Goal: Share content: Share content

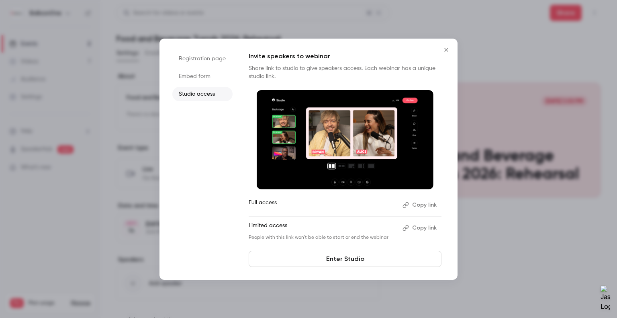
click at [446, 48] on icon "Close" at bounding box center [446, 50] width 10 height 6
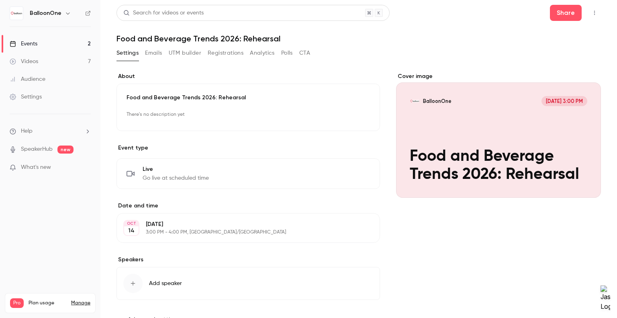
click at [126, 53] on button "Settings" at bounding box center [127, 53] width 22 height 13
click at [41, 41] on link "Events 2" at bounding box center [50, 44] width 100 height 18
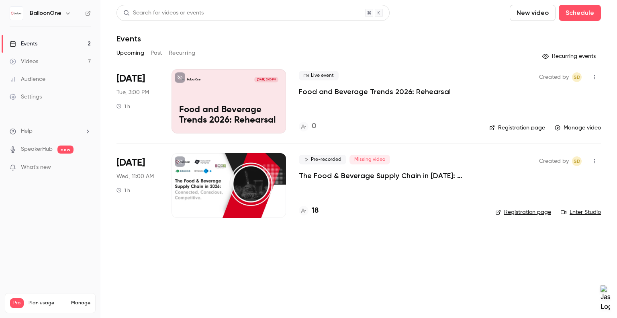
click at [286, 106] on li "[DATE] Tue, 3:00 PM 1 h BalloonOne [DATE] 3:00 PM Food and Beverage Trends 2026…" at bounding box center [358, 106] width 484 height 74
click at [269, 105] on p "Food and Beverage Trends 2026: Rehearsal" at bounding box center [228, 115] width 99 height 21
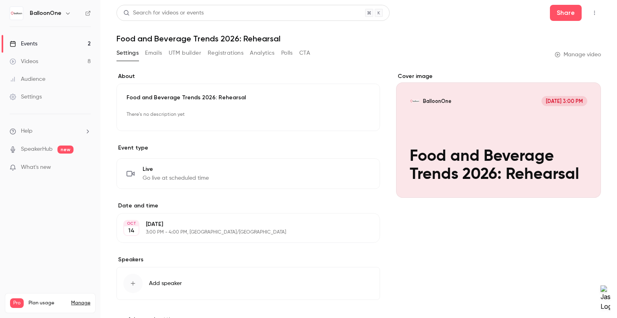
click at [228, 55] on button "Registrations" at bounding box center [226, 53] width 36 height 13
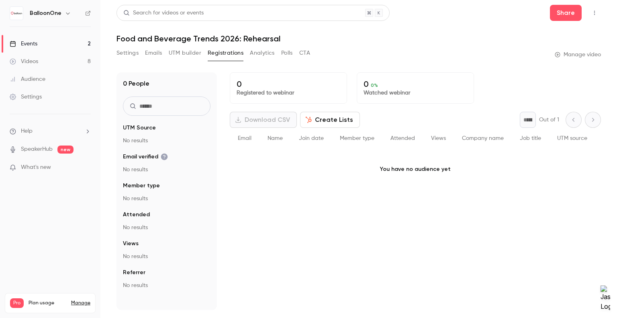
click at [188, 52] on button "UTM builder" at bounding box center [185, 53] width 33 height 13
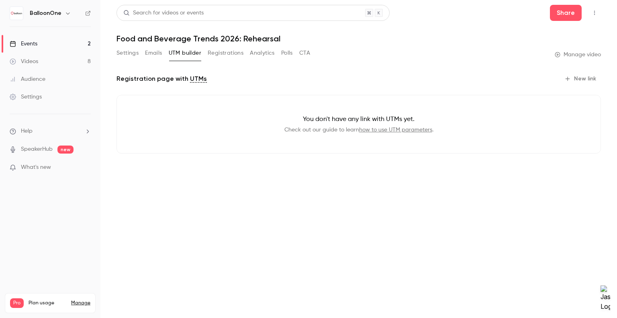
click at [145, 52] on button "Emails" at bounding box center [153, 53] width 17 height 13
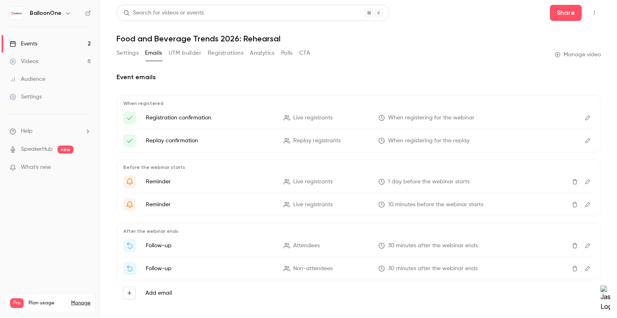
click at [127, 53] on button "Settings" at bounding box center [127, 53] width 22 height 13
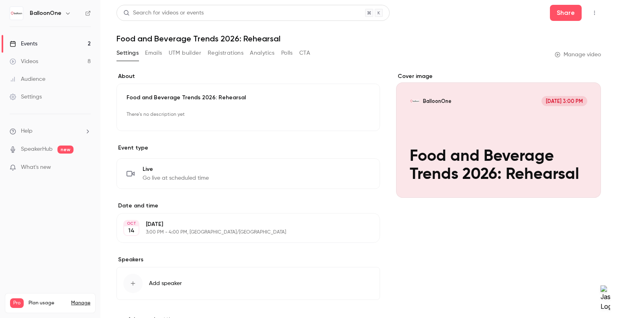
click at [263, 55] on button "Analytics" at bounding box center [262, 53] width 25 height 13
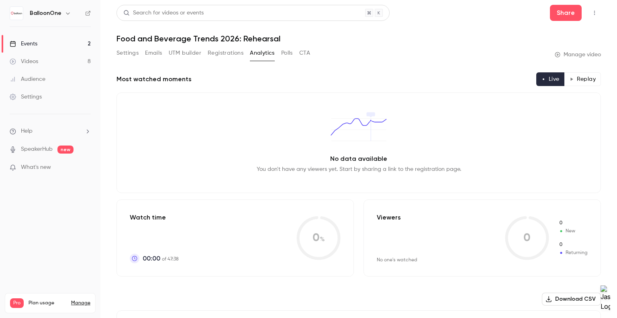
click at [288, 49] on button "Polls" at bounding box center [287, 53] width 12 height 13
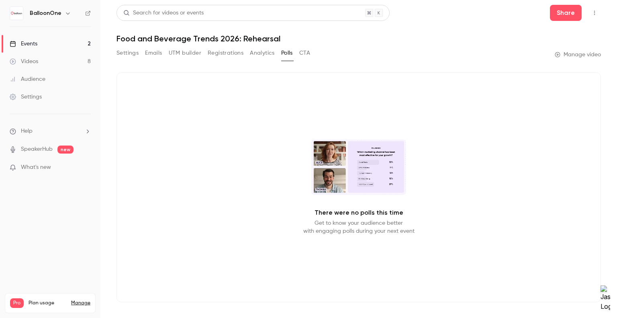
click at [304, 51] on button "CTA" at bounding box center [304, 53] width 11 height 13
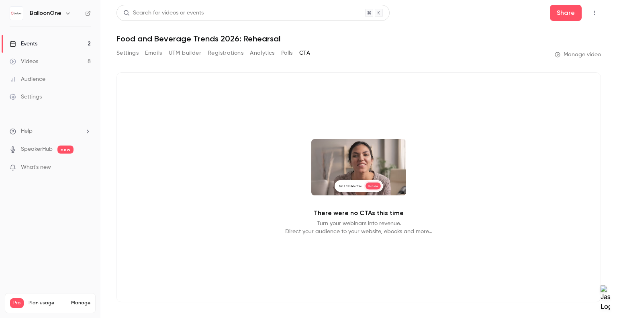
click at [284, 54] on button "Polls" at bounding box center [287, 53] width 12 height 13
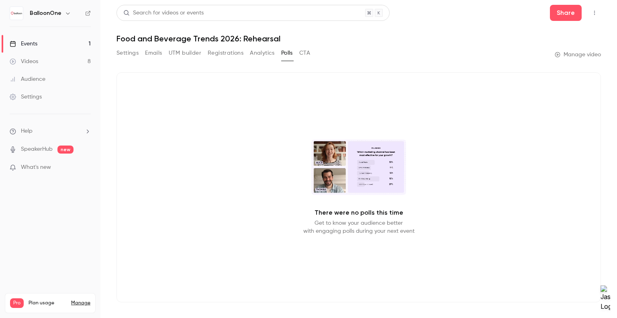
click at [121, 53] on button "Settings" at bounding box center [127, 53] width 22 height 13
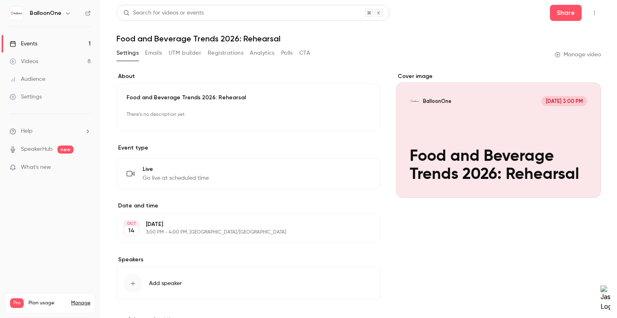
click at [30, 65] on link "Videos 8" at bounding box center [50, 62] width 100 height 18
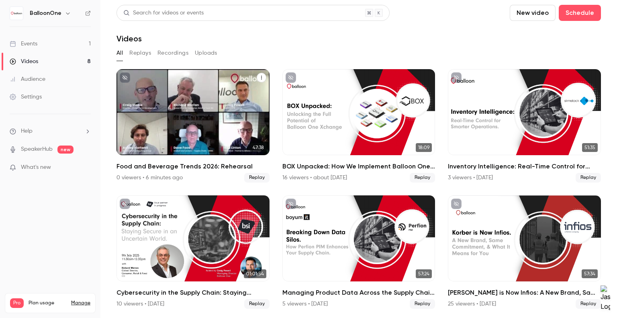
click at [261, 74] on button "Food and Beverage Trends 2026: Rehearsal" at bounding box center [262, 78] width 10 height 10
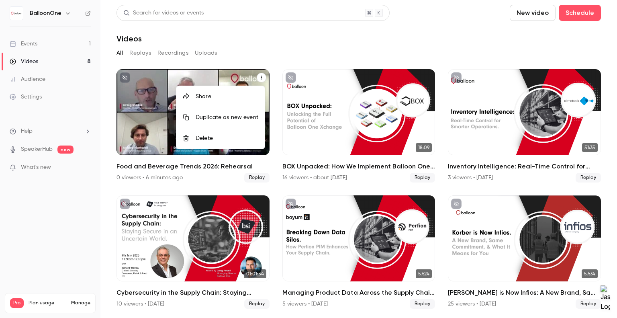
click at [237, 48] on div at bounding box center [308, 159] width 617 height 318
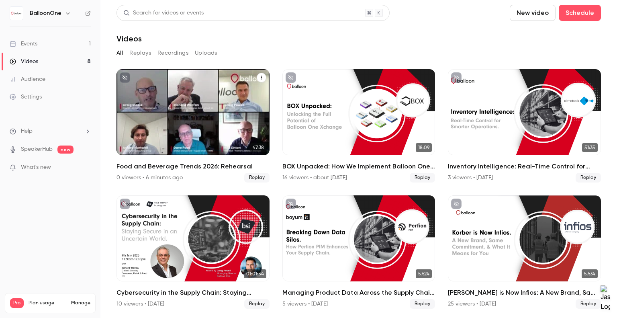
click at [153, 138] on p "Food and Beverage Trends 2026: Rehearsal" at bounding box center [192, 131] width 133 height 27
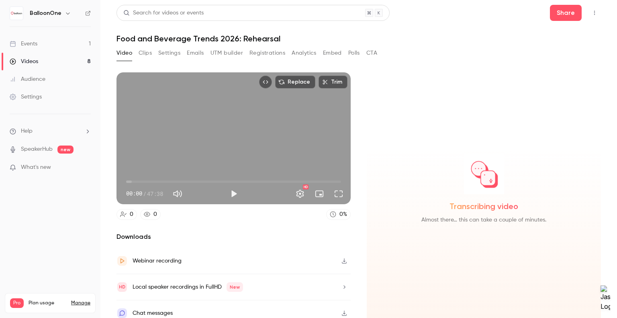
click at [367, 99] on div "Transcribing video Almost there… this can take a couple of minutes." at bounding box center [484, 198] width 234 height 253
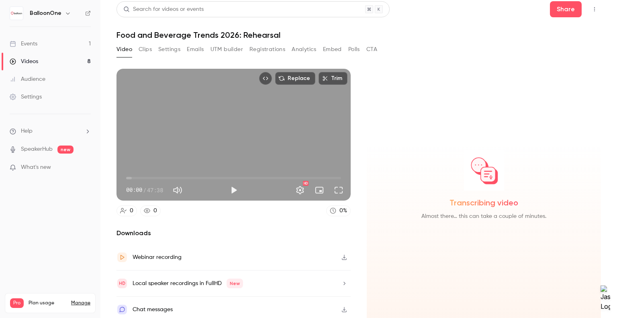
scroll to position [6, 0]
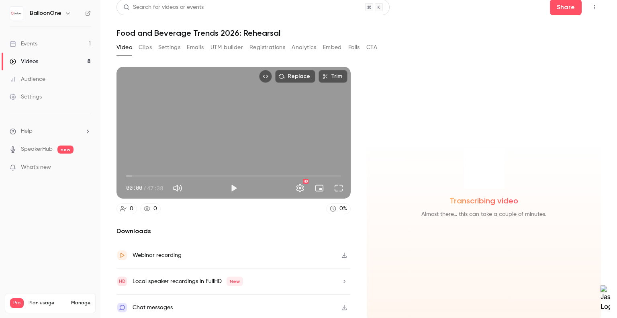
click at [265, 44] on button "Registrations" at bounding box center [267, 47] width 36 height 13
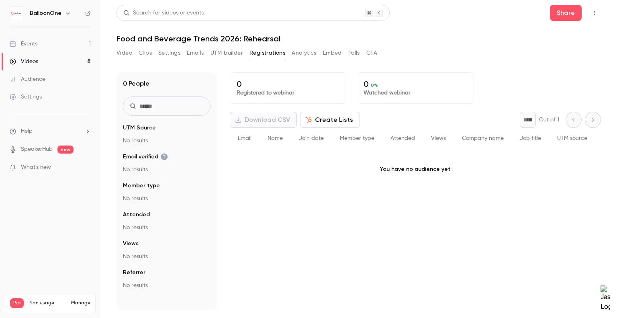
click at [300, 52] on button "Analytics" at bounding box center [304, 53] width 25 height 13
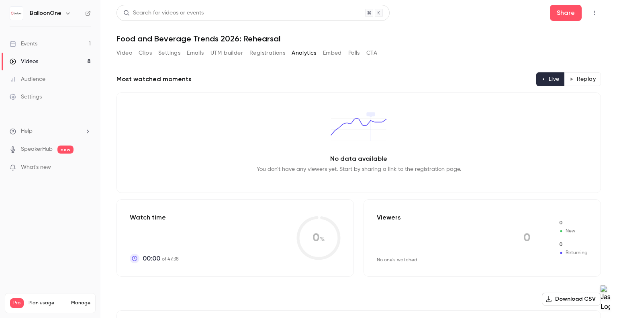
click at [330, 52] on button "Embed" at bounding box center [332, 53] width 19 height 13
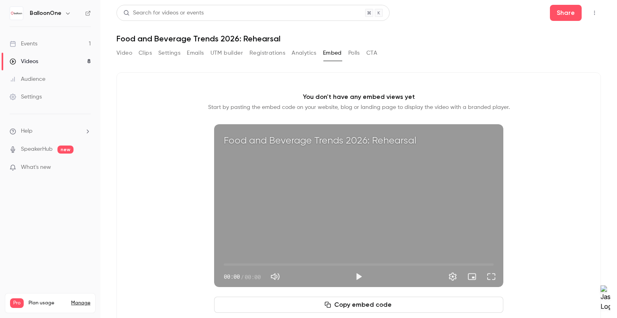
click at [355, 53] on button "Polls" at bounding box center [354, 53] width 12 height 13
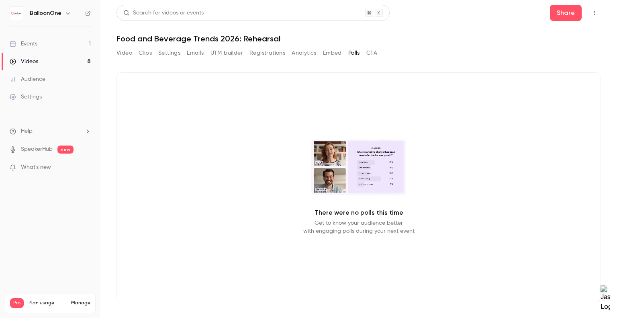
click at [331, 51] on button "Embed" at bounding box center [332, 53] width 19 height 13
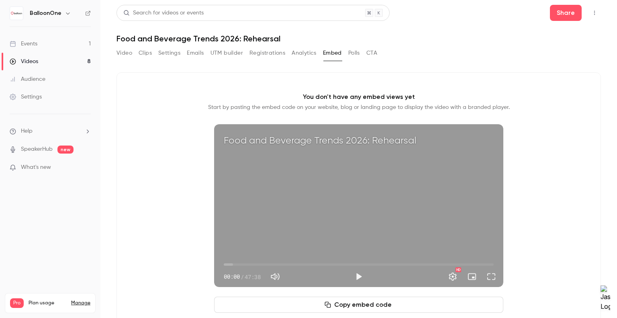
click at [128, 54] on button "Video" at bounding box center [124, 53] width 16 height 13
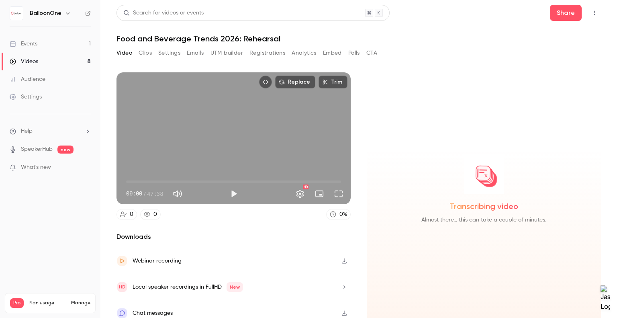
click at [140, 51] on button "Clips" at bounding box center [145, 53] width 13 height 13
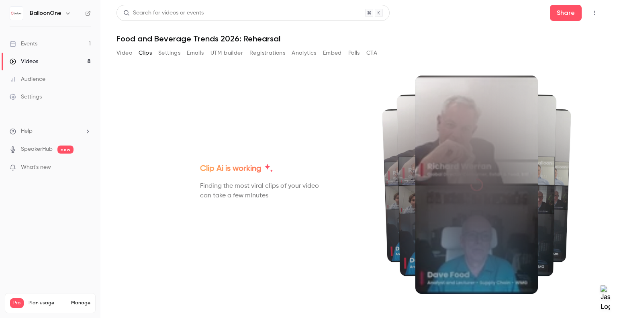
click at [122, 50] on button "Video" at bounding box center [124, 53] width 16 height 13
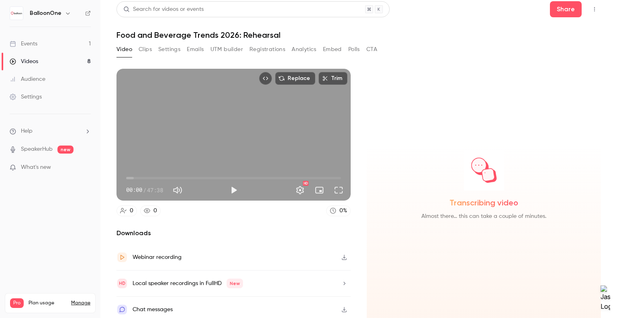
scroll to position [6, 0]
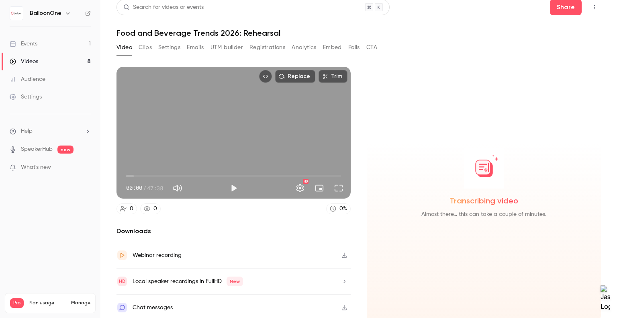
click at [147, 44] on button "Clips" at bounding box center [145, 47] width 13 height 13
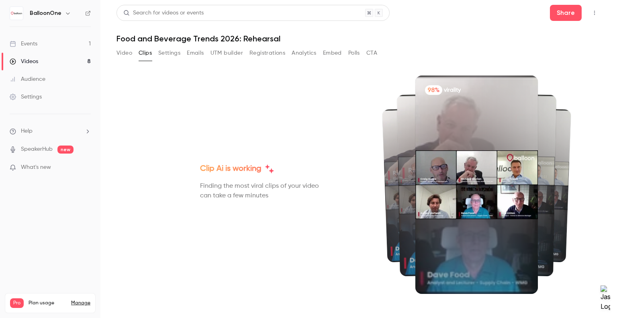
click at [166, 53] on button "Settings" at bounding box center [169, 53] width 22 height 13
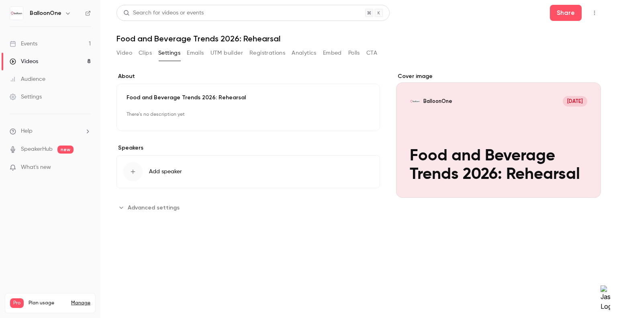
click at [195, 51] on button "Emails" at bounding box center [195, 53] width 17 height 13
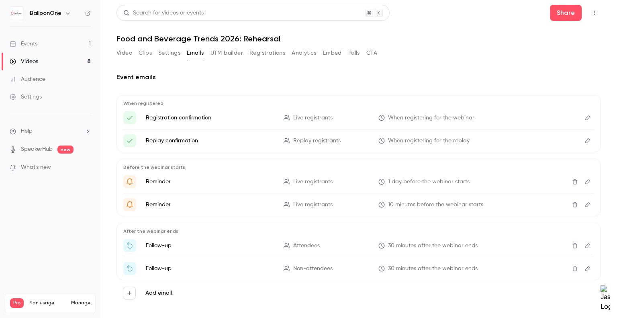
click at [216, 50] on button "UTM builder" at bounding box center [226, 53] width 33 height 13
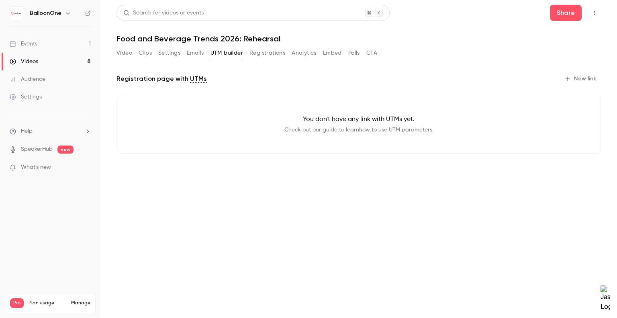
click at [267, 56] on button "Registrations" at bounding box center [267, 53] width 36 height 13
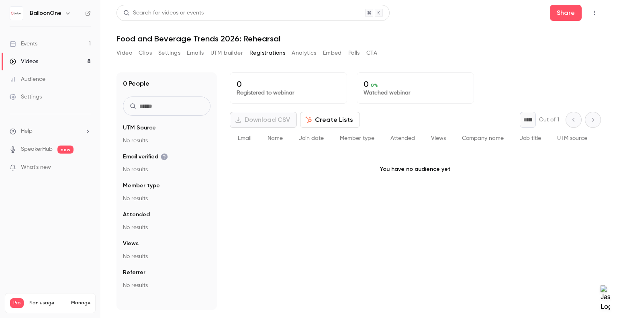
click at [315, 55] on button "Analytics" at bounding box center [304, 53] width 25 height 13
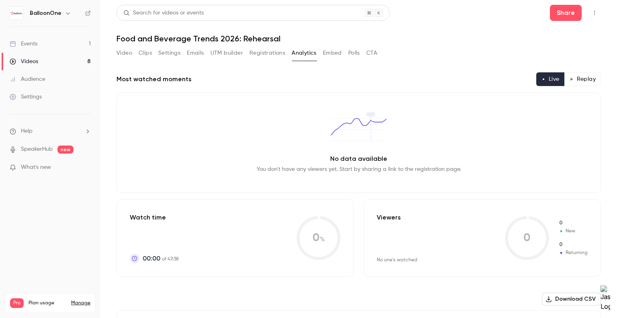
click at [324, 52] on button "Embed" at bounding box center [332, 53] width 19 height 13
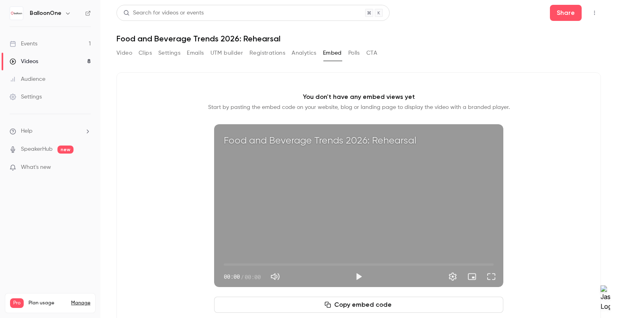
drag, startPoint x: 347, startPoint y: 51, endPoint x: 328, endPoint y: 51, distance: 19.3
click at [347, 51] on div "Video Clips Settings Emails UTM builder Registrations Analytics Embed Polls CTA" at bounding box center [246, 53] width 261 height 13
click at [119, 55] on button "Video" at bounding box center [124, 53] width 16 height 13
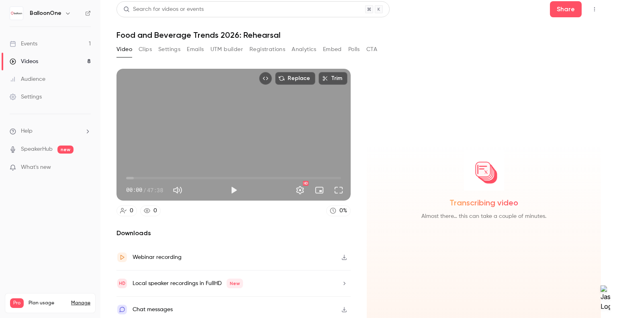
scroll to position [6, 0]
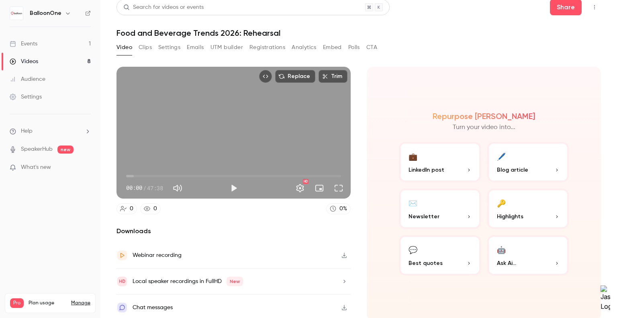
click at [144, 45] on button "Clips" at bounding box center [145, 47] width 13 height 13
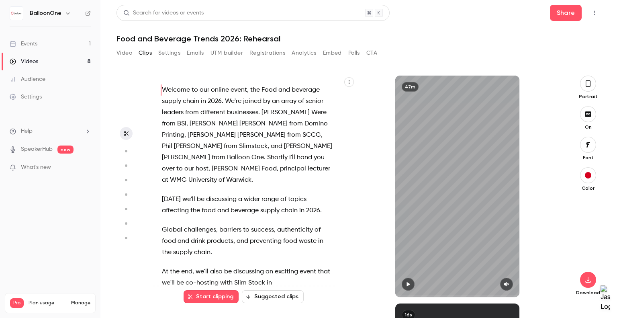
click at [165, 56] on button "Settings" at bounding box center [169, 53] width 22 height 13
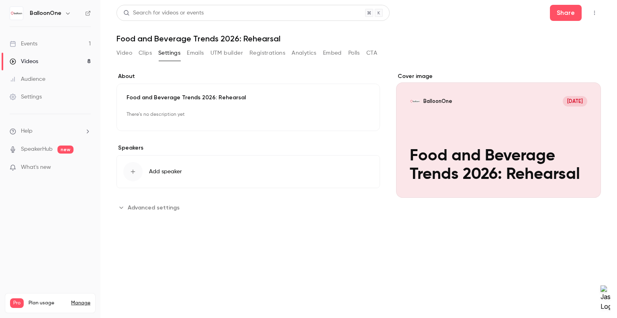
click at [192, 48] on button "Emails" at bounding box center [195, 53] width 17 height 13
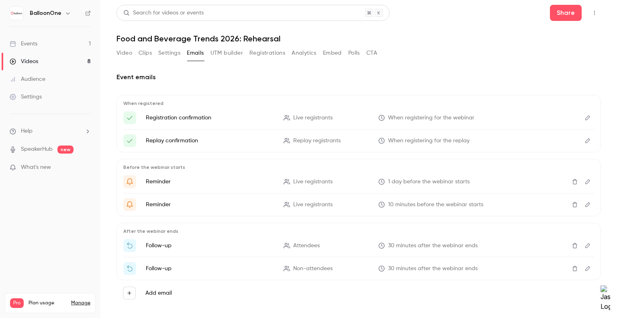
click at [220, 50] on button "UTM builder" at bounding box center [226, 53] width 33 height 13
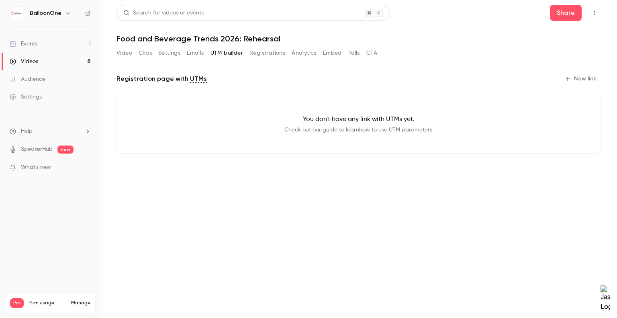
click at [260, 51] on button "Registrations" at bounding box center [267, 53] width 36 height 13
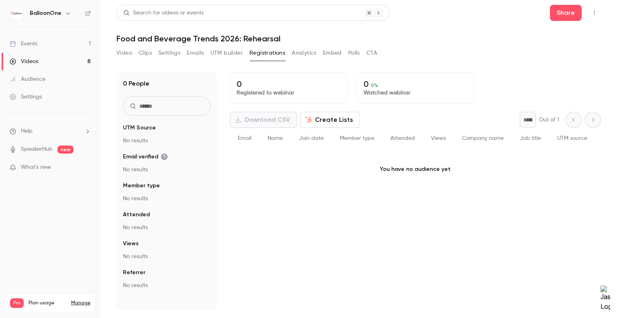
click at [302, 47] on button "Analytics" at bounding box center [304, 53] width 25 height 13
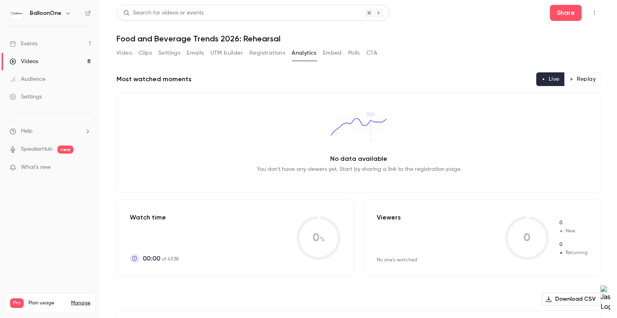
click at [328, 53] on button "Embed" at bounding box center [332, 53] width 19 height 13
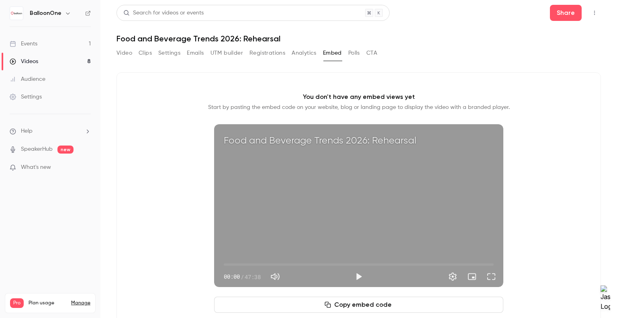
click at [362, 55] on div "Video Clips Settings Emails UTM builder Registrations Analytics Embed Polls CTA" at bounding box center [246, 53] width 261 height 13
click at [356, 54] on button "Polls" at bounding box center [354, 53] width 12 height 13
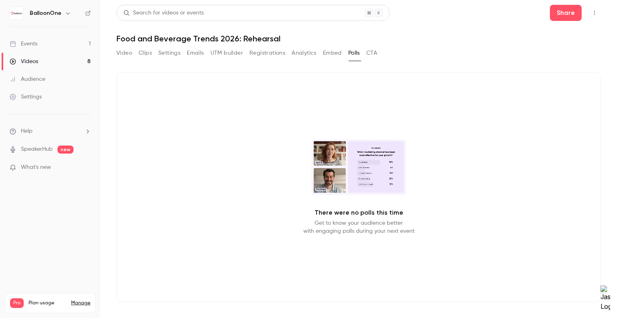
click at [370, 49] on button "CTA" at bounding box center [371, 53] width 11 height 13
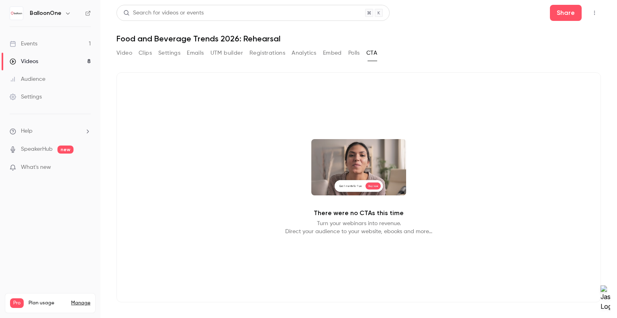
click at [128, 55] on button "Video" at bounding box center [124, 53] width 16 height 13
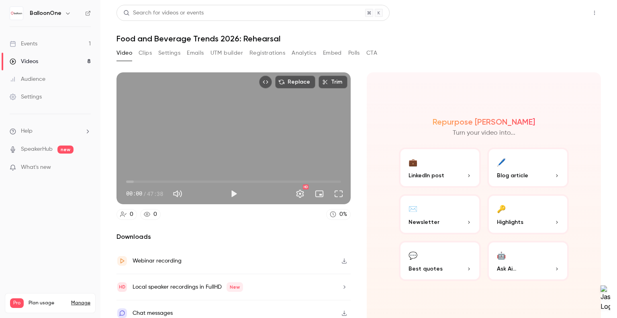
click at [556, 6] on button "Share" at bounding box center [566, 13] width 32 height 16
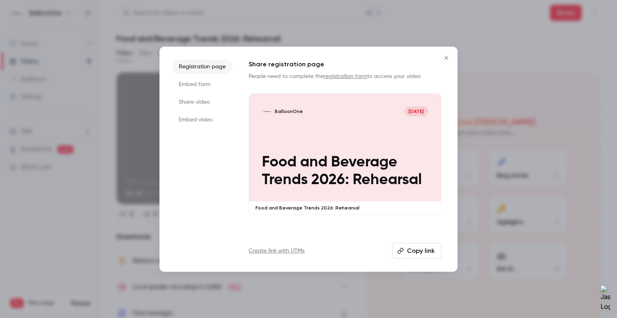
click at [200, 80] on li "Embed form" at bounding box center [202, 84] width 60 height 14
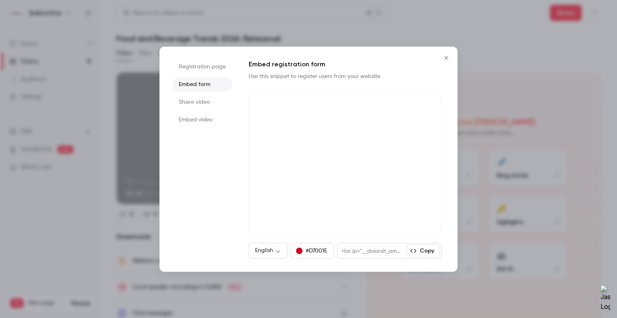
click at [197, 100] on li "Share video" at bounding box center [202, 102] width 60 height 14
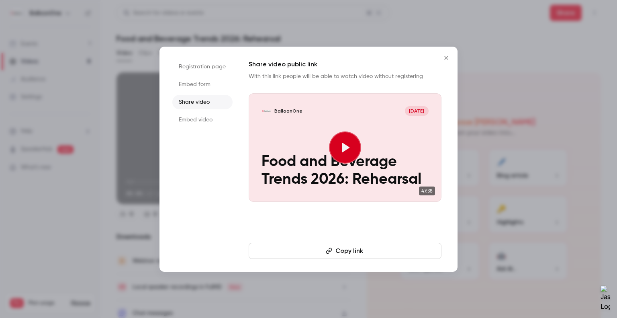
click at [191, 117] on li "Embed video" at bounding box center [202, 119] width 60 height 14
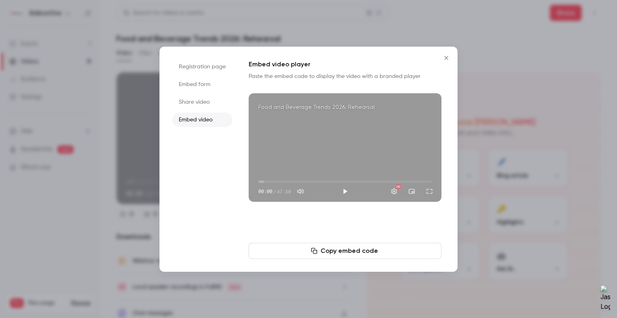
click at [199, 98] on li "Share video" at bounding box center [202, 102] width 60 height 14
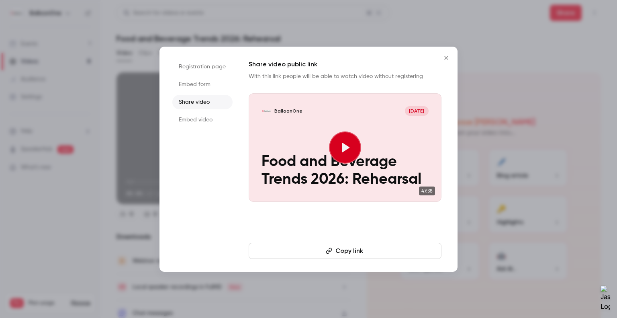
click at [198, 85] on li "Embed form" at bounding box center [202, 84] width 60 height 14
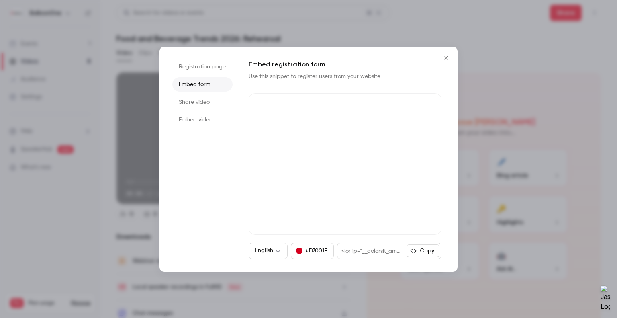
click at [206, 65] on li "Registration page" at bounding box center [202, 66] width 60 height 14
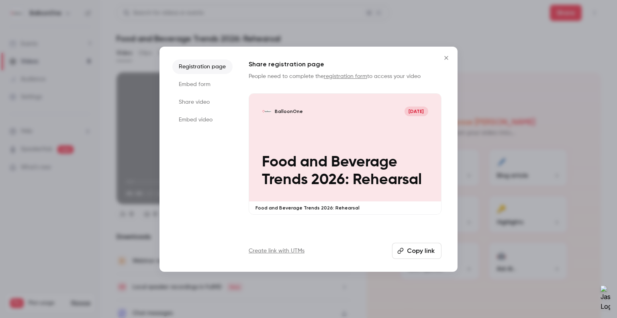
click at [204, 121] on li "Embed video" at bounding box center [202, 119] width 60 height 14
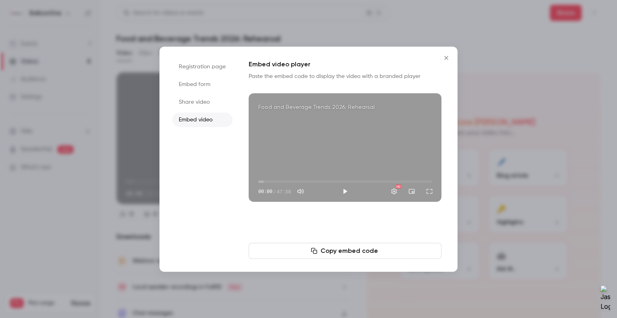
click at [445, 56] on icon "Close" at bounding box center [446, 58] width 10 height 6
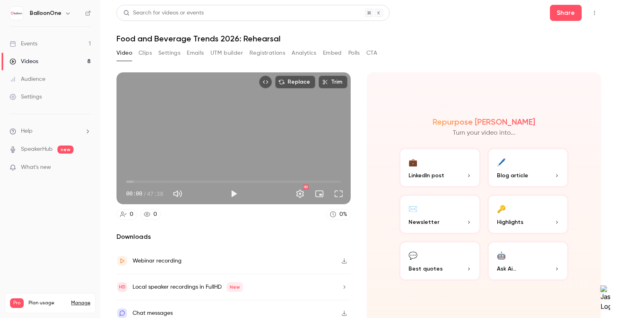
click at [131, 239] on div "Downloads Webinar recording Local speaker recordings in FullHD New Chat messages" at bounding box center [233, 279] width 234 height 94
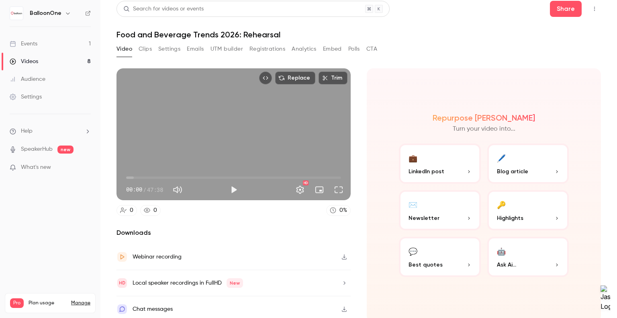
scroll to position [6, 0]
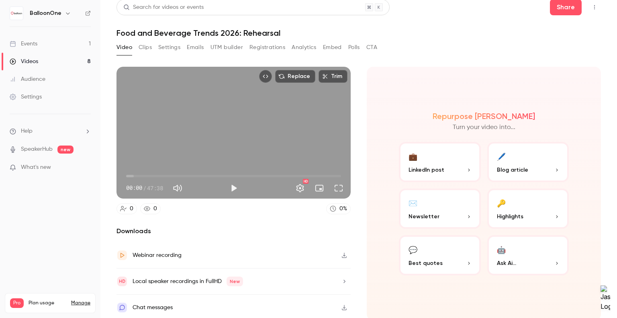
click at [342, 275] on button "button" at bounding box center [344, 281] width 13 height 13
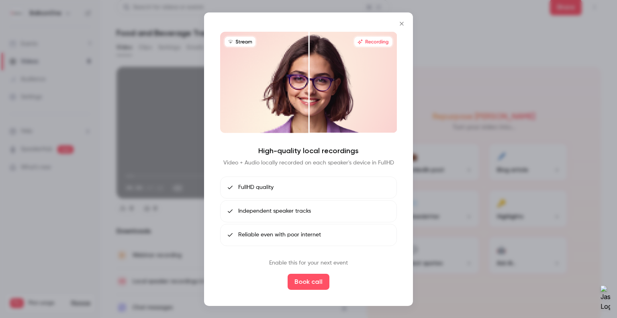
click at [181, 207] on div at bounding box center [308, 159] width 617 height 318
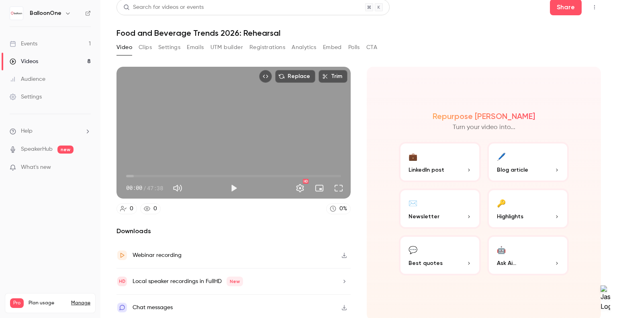
click at [341, 253] on icon "button" at bounding box center [344, 255] width 6 height 6
click at [27, 43] on div "Events" at bounding box center [24, 44] width 28 height 8
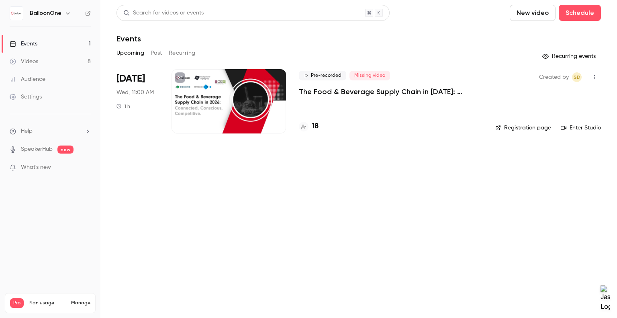
click at [35, 77] on div "Audience" at bounding box center [28, 79] width 36 height 8
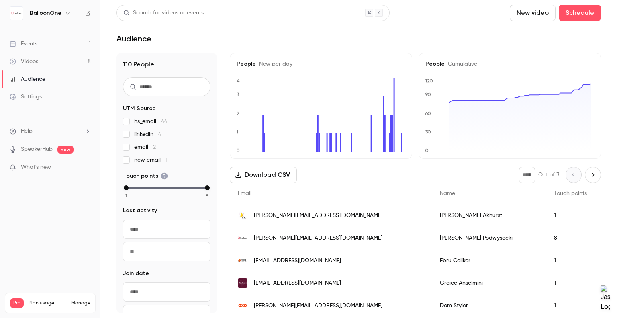
click at [34, 65] on div "Videos" at bounding box center [24, 61] width 29 height 8
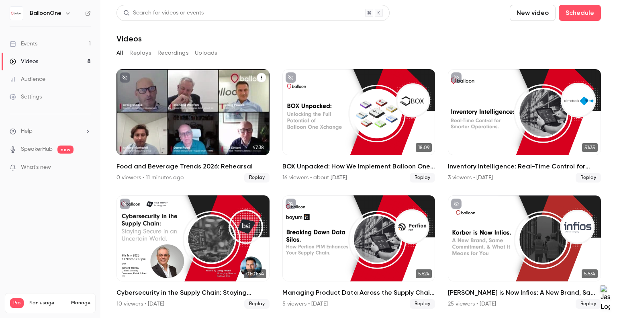
click at [257, 75] on button "Food and Beverage Trends 2026: Rehearsal" at bounding box center [262, 78] width 10 height 10
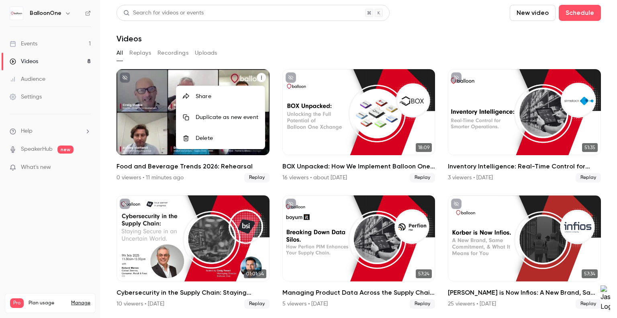
click at [264, 47] on div at bounding box center [308, 159] width 617 height 318
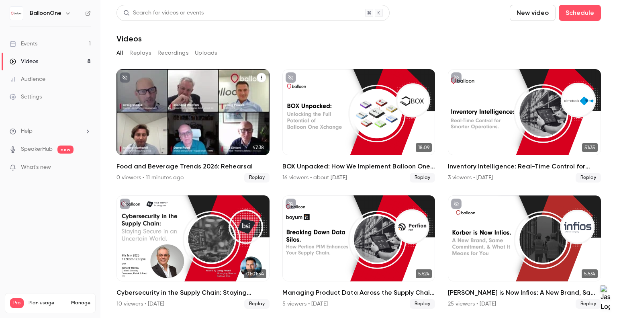
click at [257, 78] on button "Food and Beverage Trends 2026: Rehearsal" at bounding box center [262, 78] width 10 height 10
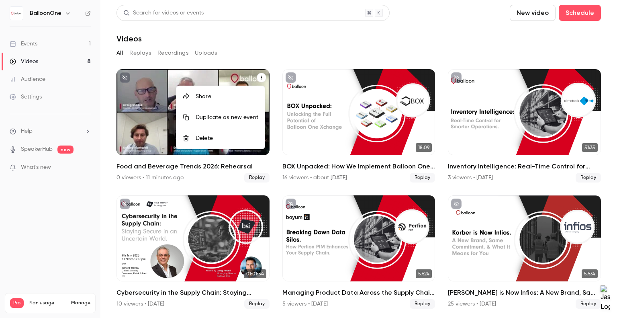
click at [37, 91] on div at bounding box center [308, 159] width 617 height 318
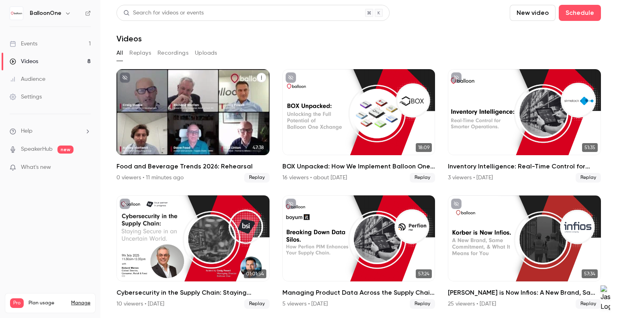
click at [38, 97] on div "Settings" at bounding box center [26, 97] width 32 height 8
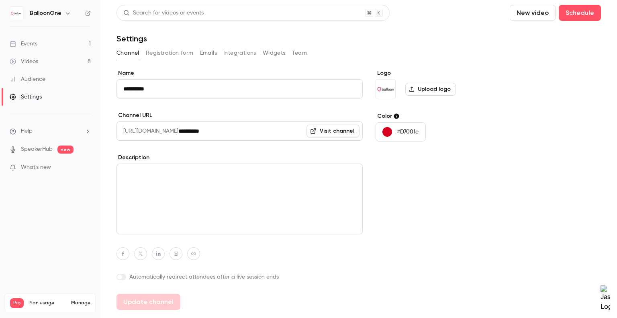
click at [263, 132] on input "**********" at bounding box center [270, 130] width 184 height 19
click at [336, 134] on link "Visit channel" at bounding box center [332, 130] width 53 height 13
click at [36, 35] on link "Events 1" at bounding box center [50, 44] width 100 height 18
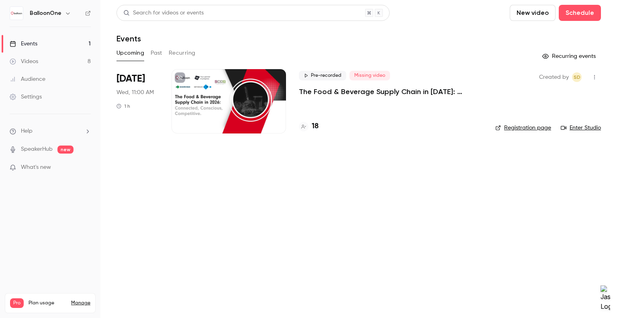
click at [31, 63] on div "Videos" at bounding box center [24, 61] width 29 height 8
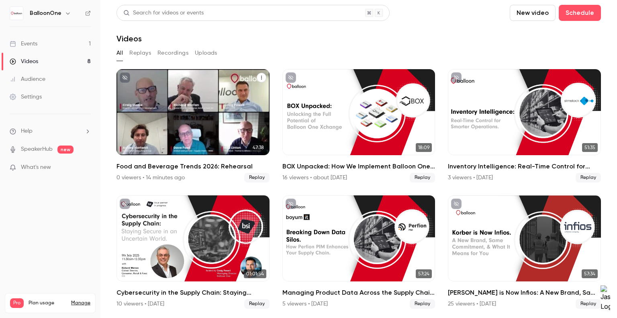
click at [258, 75] on button "Food and Beverage Trends 2026: Rehearsal" at bounding box center [262, 78] width 10 height 10
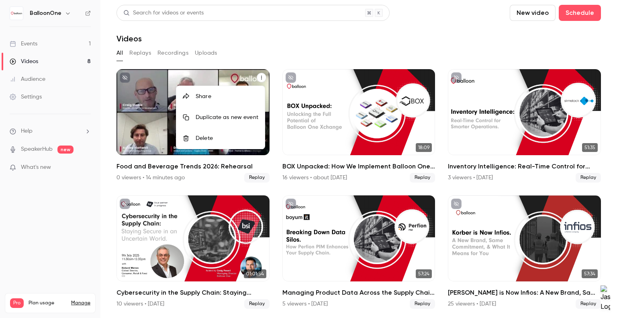
click at [241, 57] on div at bounding box center [308, 159] width 617 height 318
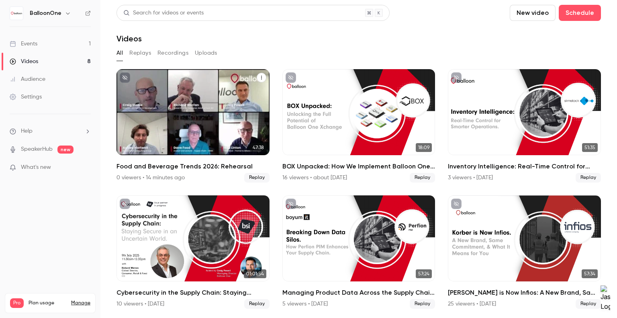
click at [184, 81] on div "BalloonOne Oct 14" at bounding box center [192, 83] width 133 height 8
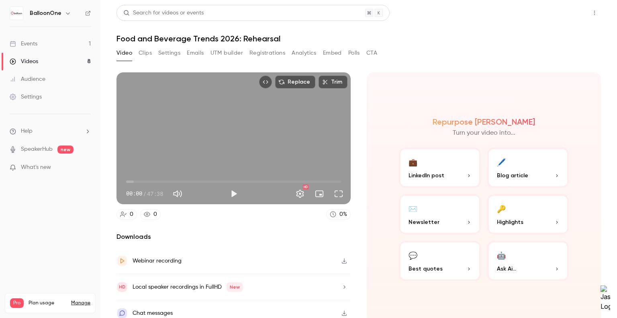
click at [556, 14] on button "Share" at bounding box center [566, 13] width 32 height 16
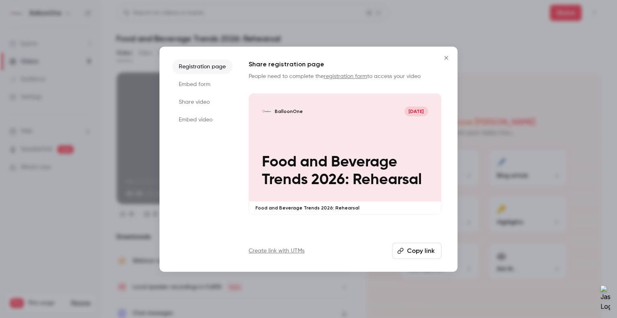
click at [194, 105] on li "Share video" at bounding box center [202, 102] width 60 height 14
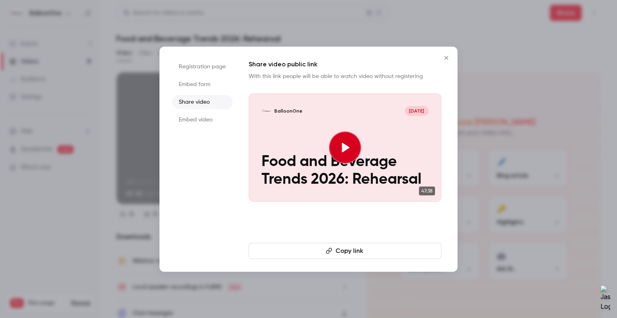
click at [343, 250] on button "Copy link" at bounding box center [345, 251] width 193 height 16
click at [443, 58] on icon "Close" at bounding box center [446, 58] width 10 height 6
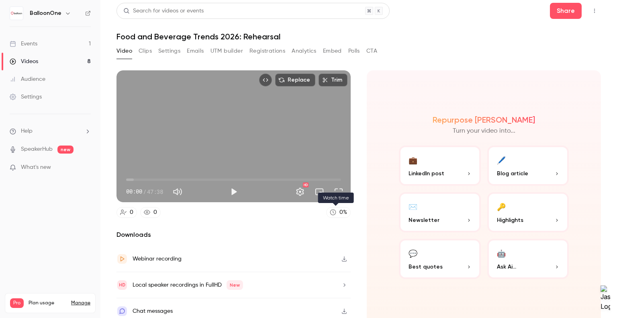
scroll to position [6, 0]
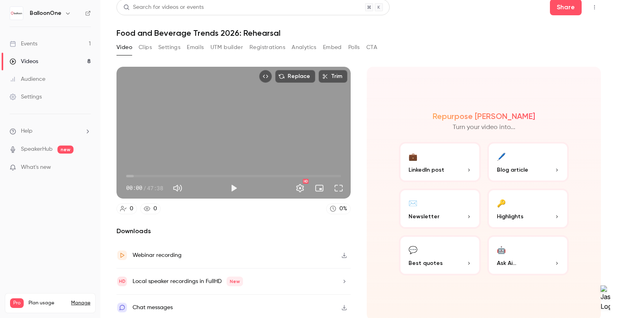
click at [272, 47] on button "Registrations" at bounding box center [267, 47] width 36 height 13
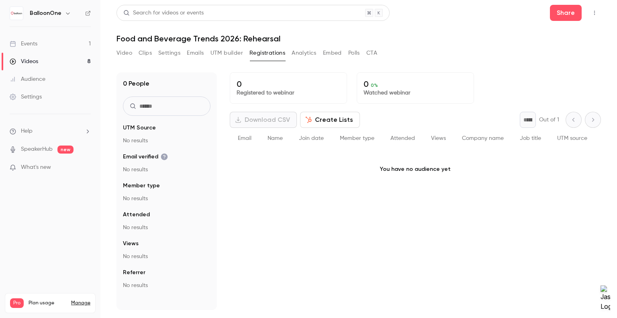
click at [226, 55] on button "UTM builder" at bounding box center [226, 53] width 33 height 13
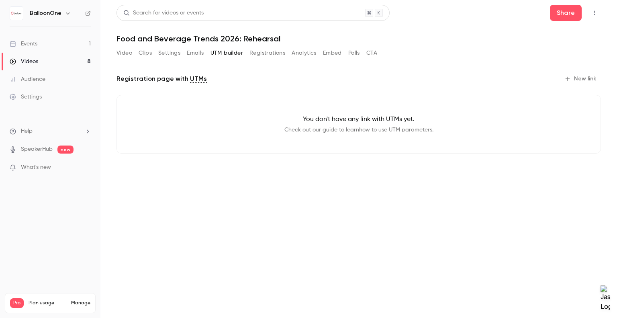
click at [167, 55] on button "Settings" at bounding box center [169, 53] width 22 height 13
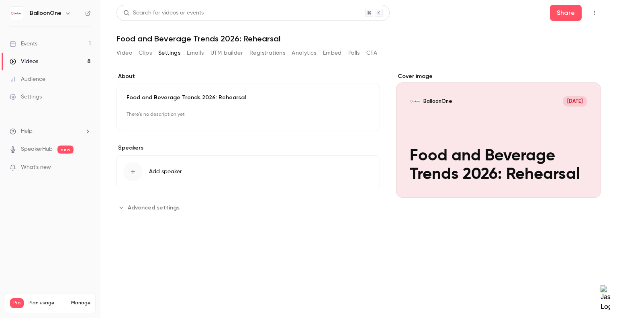
click at [187, 54] on button "Emails" at bounding box center [195, 53] width 17 height 13
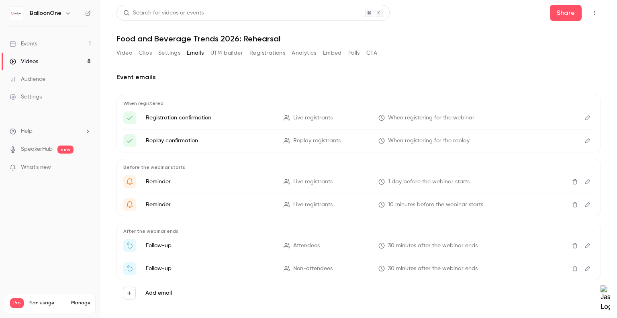
click at [164, 52] on button "Settings" at bounding box center [169, 53] width 22 height 13
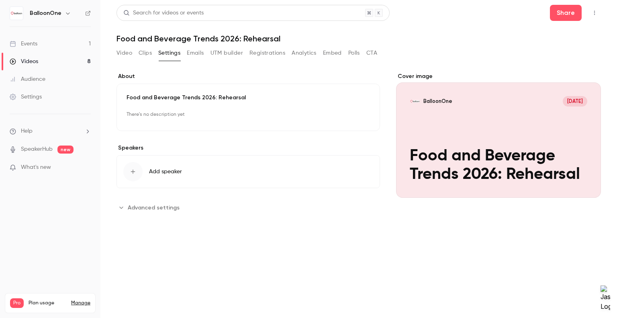
click at [263, 51] on button "Registrations" at bounding box center [267, 53] width 36 height 13
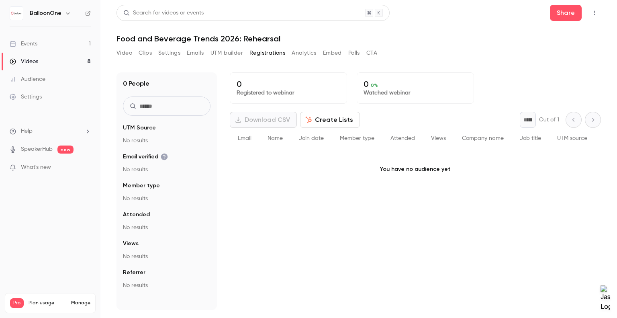
click at [125, 54] on button "Video" at bounding box center [124, 53] width 16 height 13
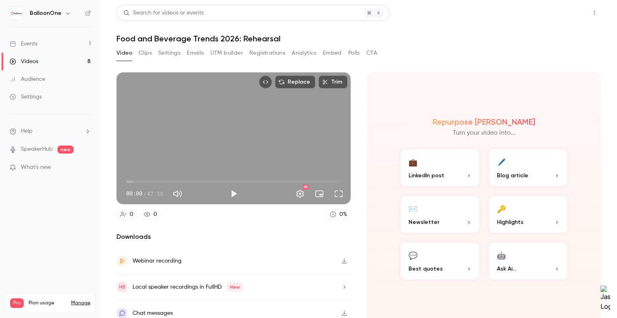
click at [557, 14] on button "Share" at bounding box center [566, 13] width 32 height 16
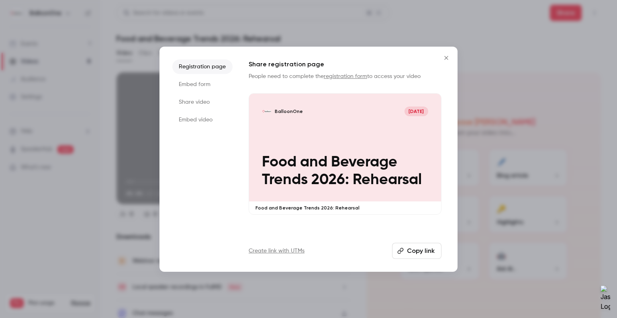
click at [198, 101] on li "Share video" at bounding box center [202, 102] width 60 height 14
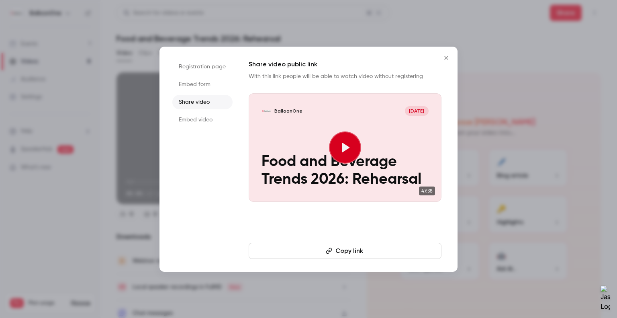
click at [369, 253] on button "Copy link" at bounding box center [345, 251] width 193 height 16
click at [445, 57] on icon "Close" at bounding box center [446, 58] width 4 height 4
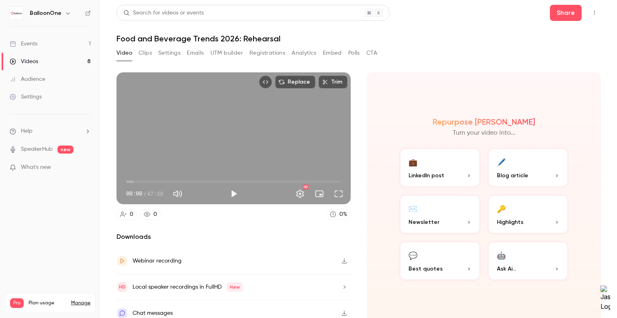
click at [41, 42] on link "Events 1" at bounding box center [50, 44] width 100 height 18
